Goal: Information Seeking & Learning: Learn about a topic

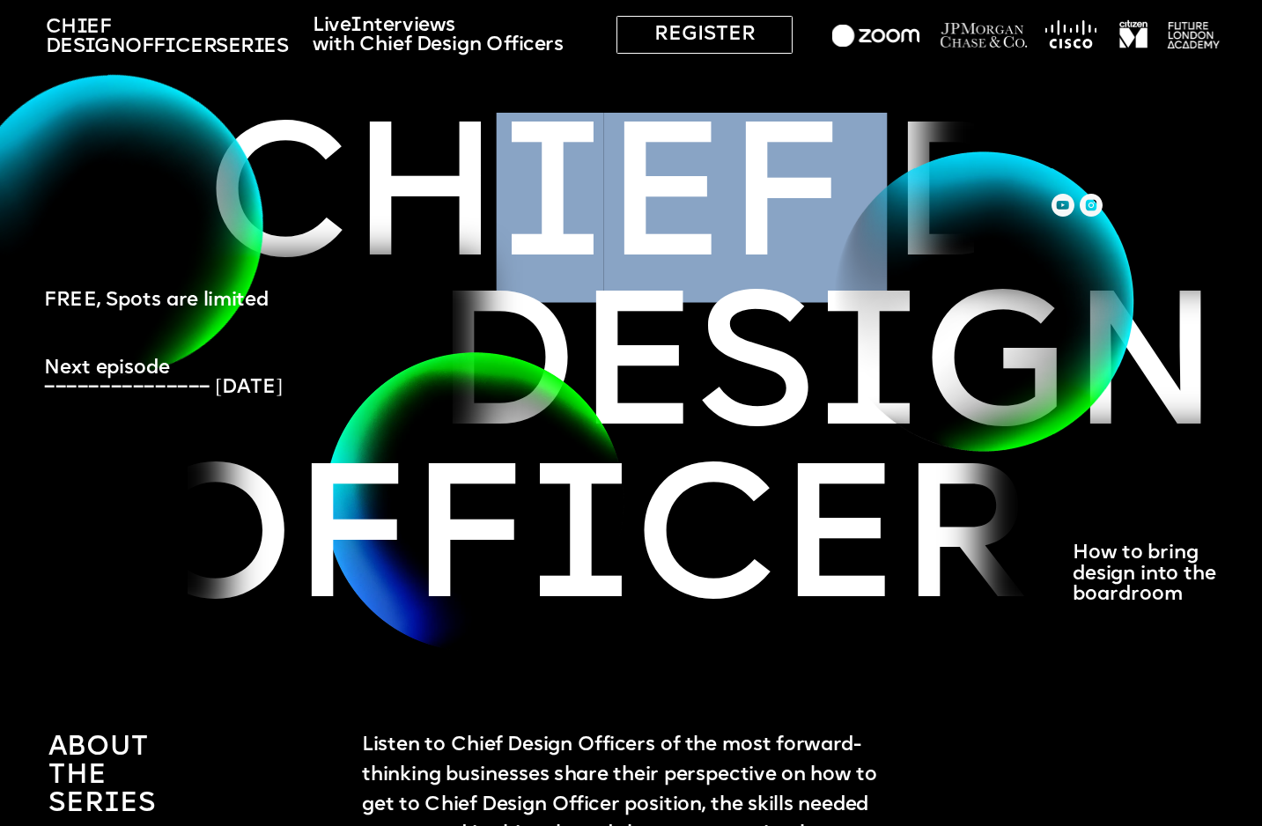
drag, startPoint x: 334, startPoint y: 189, endPoint x: 718, endPoint y: 197, distance: 384.0
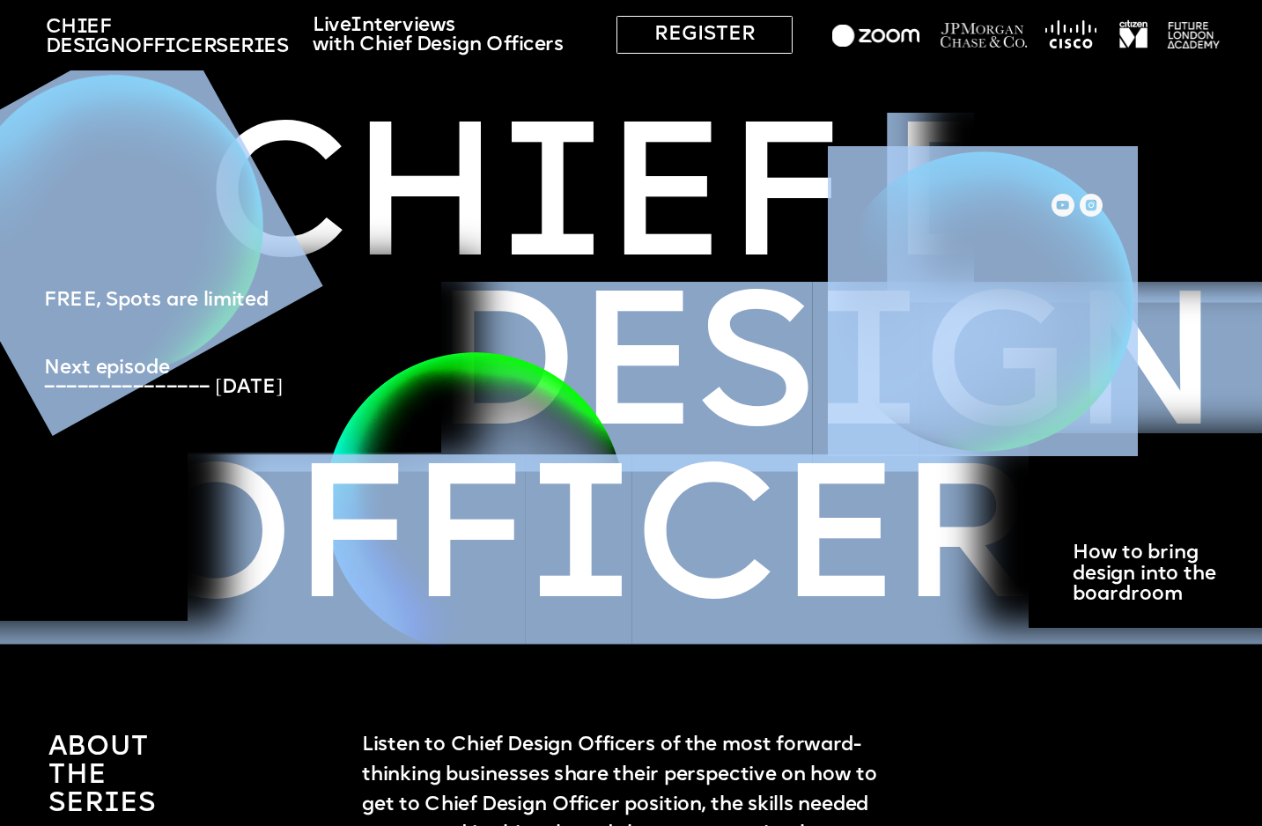
drag, startPoint x: 713, startPoint y: 198, endPoint x: 868, endPoint y: 196, distance: 155.0
drag, startPoint x: 669, startPoint y: 174, endPoint x: 835, endPoint y: 169, distance: 165.6
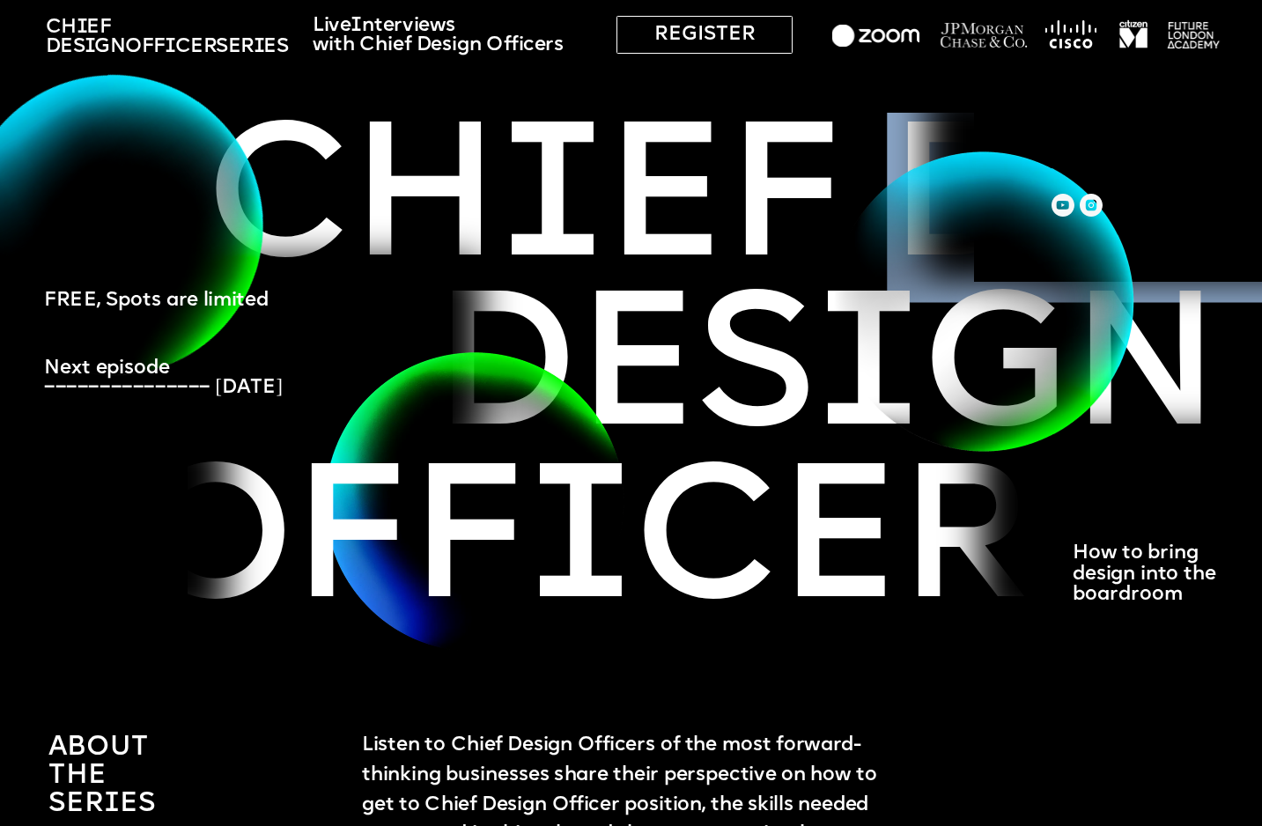
drag, startPoint x: 597, startPoint y: 178, endPoint x: 815, endPoint y: 150, distance: 220.2
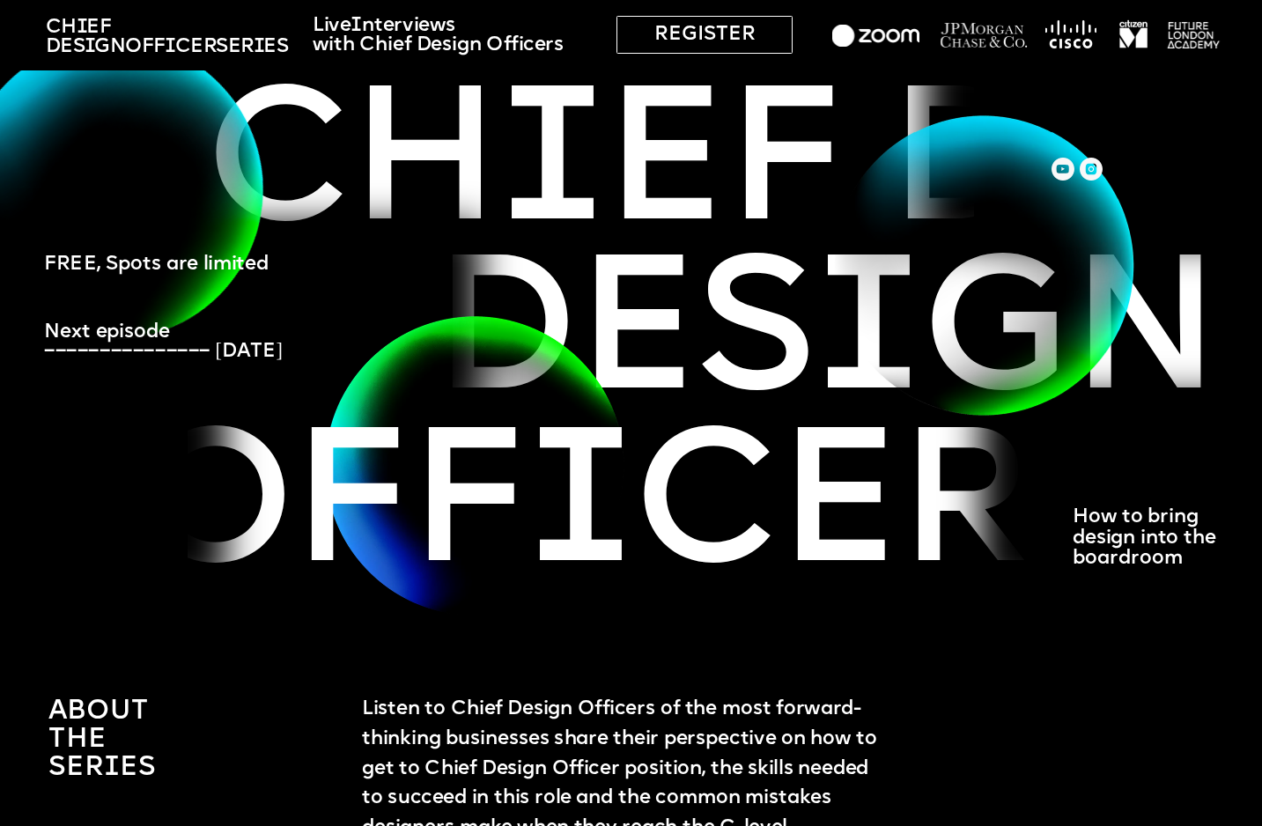
scroll to position [229, 0]
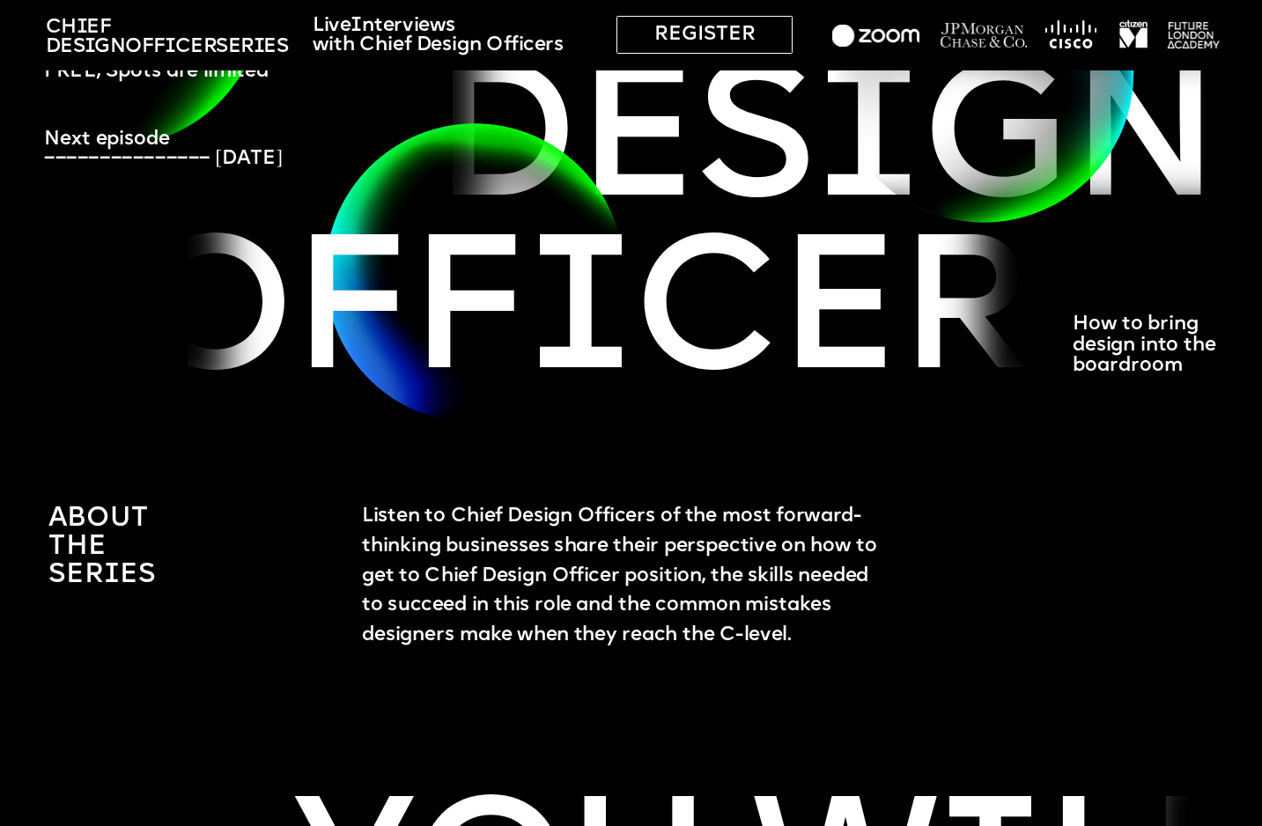
drag, startPoint x: 608, startPoint y: 275, endPoint x: 877, endPoint y: 277, distance: 269.5
click at [877, 277] on span "Ch i ef Des i gn Off i cer Ch i ef Des i gn off i cer" at bounding box center [1075, 319] width 4908 height 188
click at [828, 277] on span "Ch i ef Des i gn Off i cer Ch i ef Des i gn off i cer" at bounding box center [1075, 319] width 4908 height 188
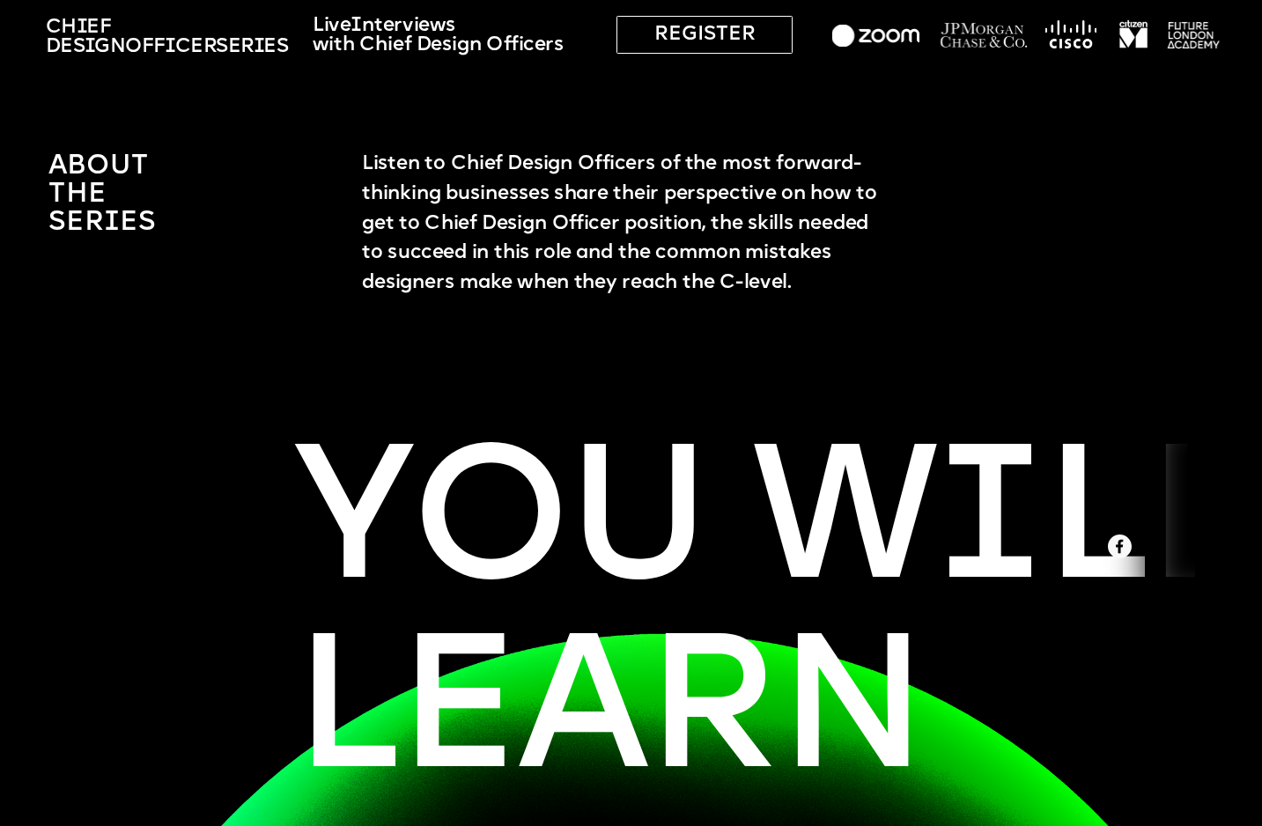
scroll to position [0, 0]
